Goal: Navigation & Orientation: Find specific page/section

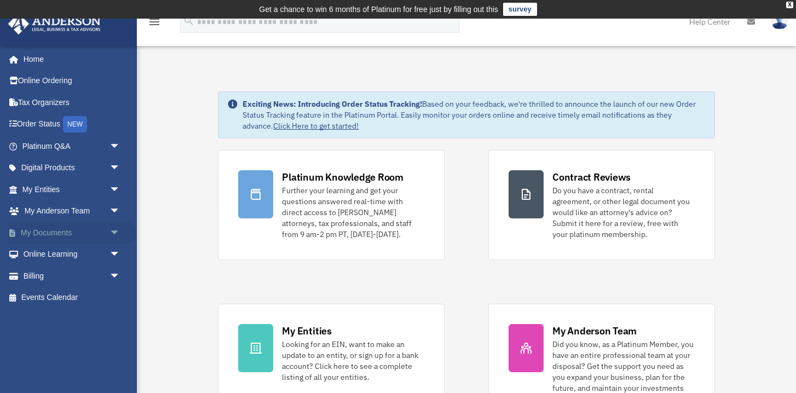
click at [78, 232] on link "My Documents arrow_drop_down" at bounding box center [72, 233] width 129 height 22
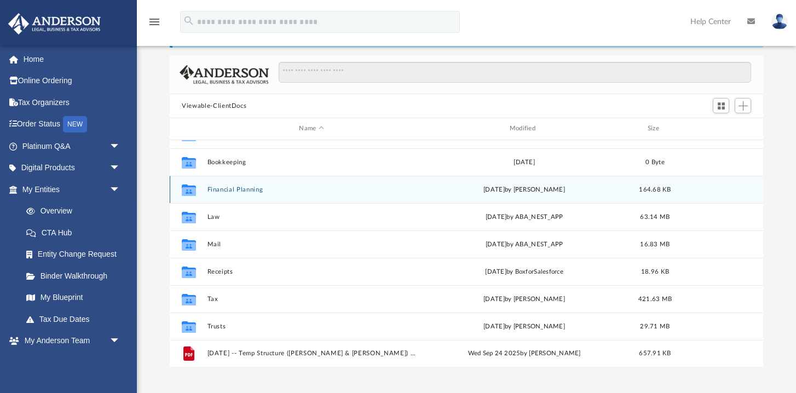
scroll to position [19, 0]
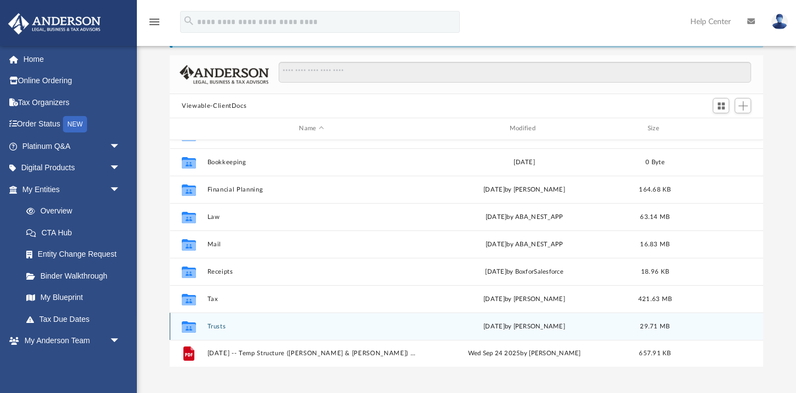
click at [217, 326] on button "Trusts" at bounding box center [312, 326] width 208 height 7
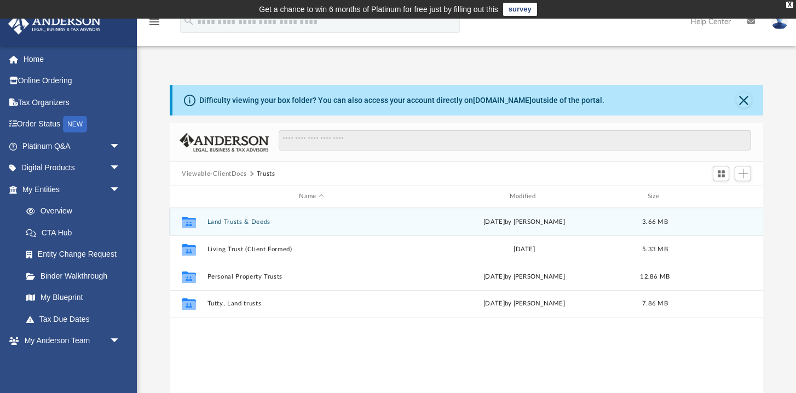
scroll to position [0, 0]
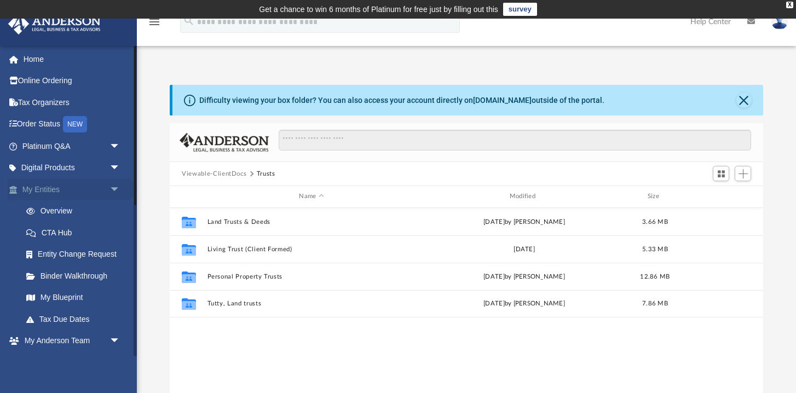
click at [70, 192] on link "My Entities arrow_drop_down" at bounding box center [72, 189] width 129 height 22
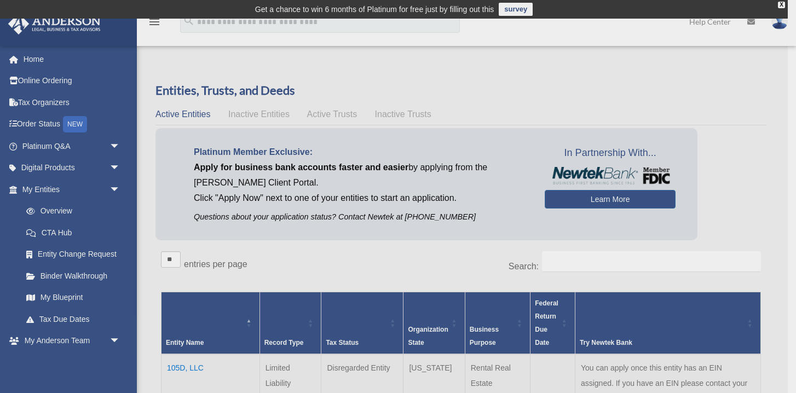
scroll to position [1, 0]
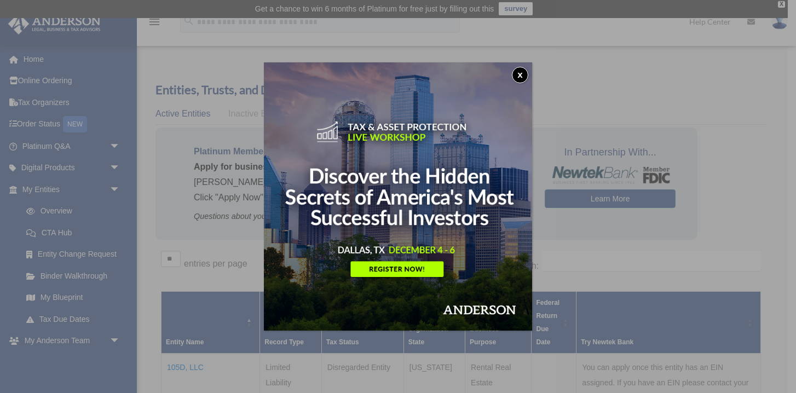
click at [117, 383] on div "x" at bounding box center [398, 196] width 796 height 393
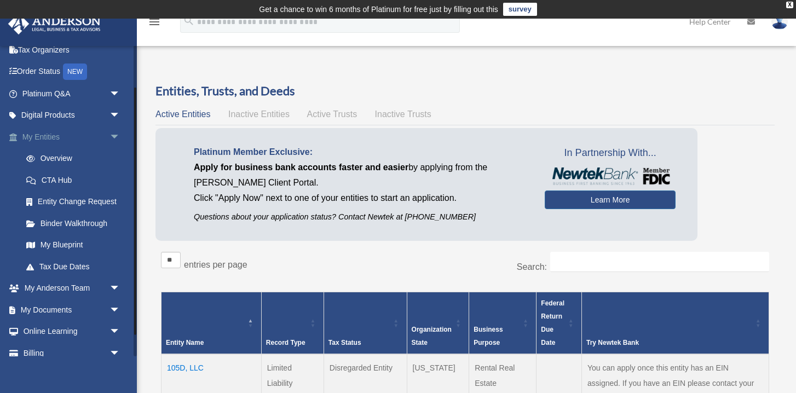
scroll to position [57, 0]
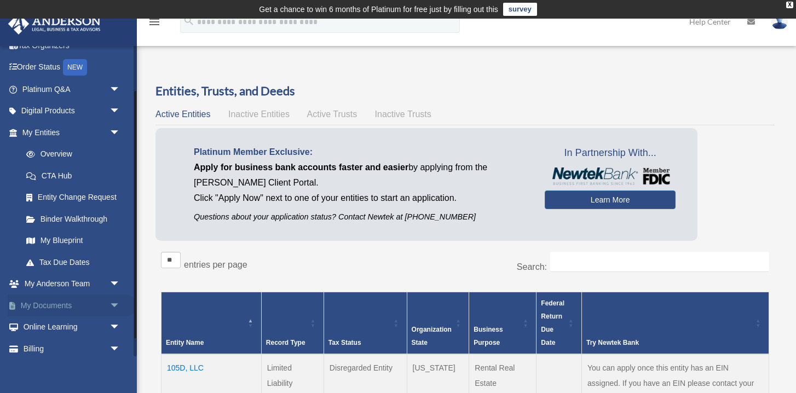
click at [44, 302] on link "My Documents arrow_drop_down" at bounding box center [72, 306] width 129 height 22
